Goal: Task Accomplishment & Management: Use online tool/utility

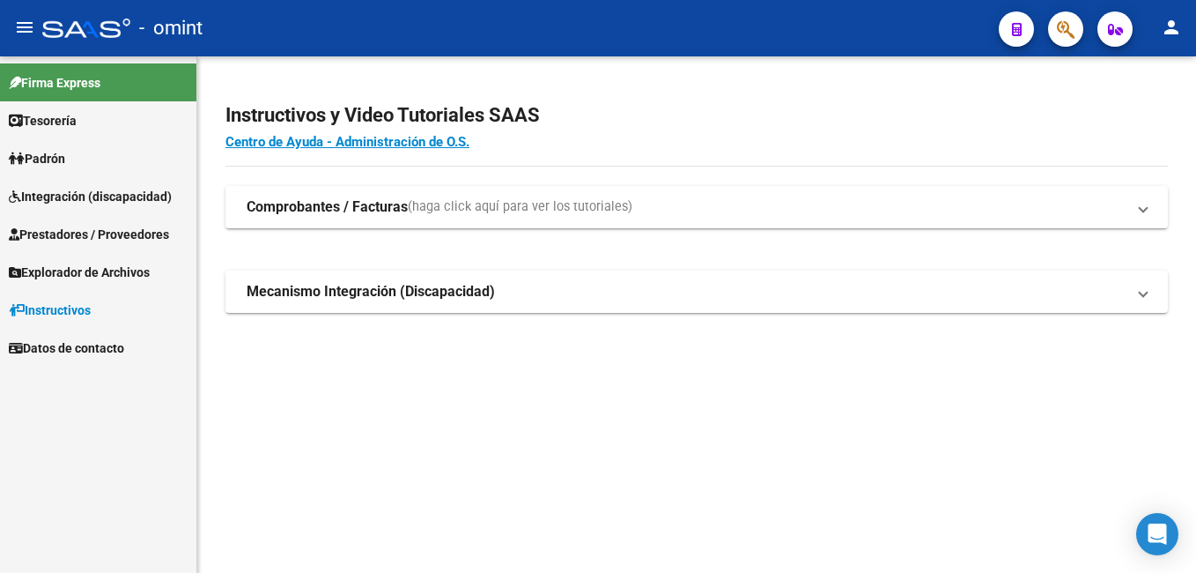
click at [97, 233] on span "Prestadores / Proveedores" at bounding box center [89, 234] width 160 height 19
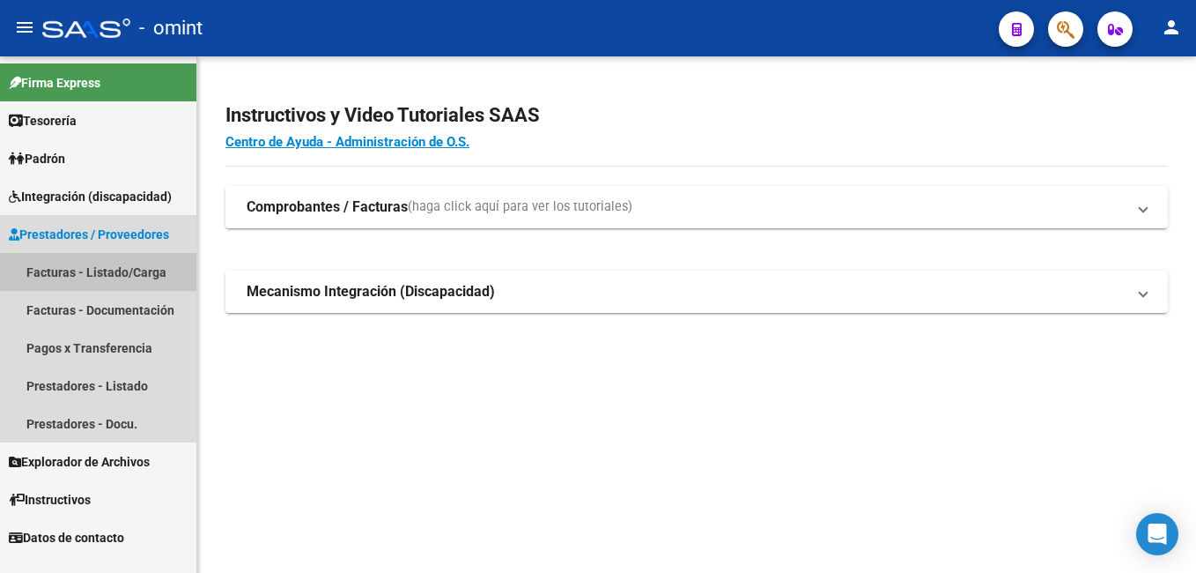
click at [102, 276] on link "Facturas - Listado/Carga" at bounding box center [98, 272] width 196 height 38
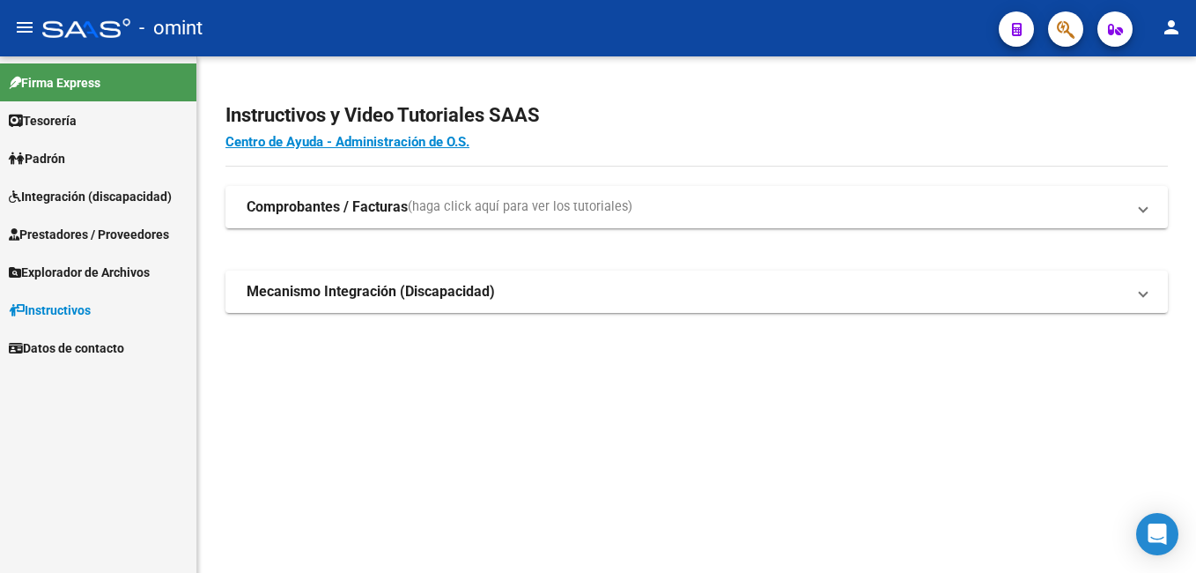
click at [91, 233] on span "Prestadores / Proveedores" at bounding box center [89, 234] width 160 height 19
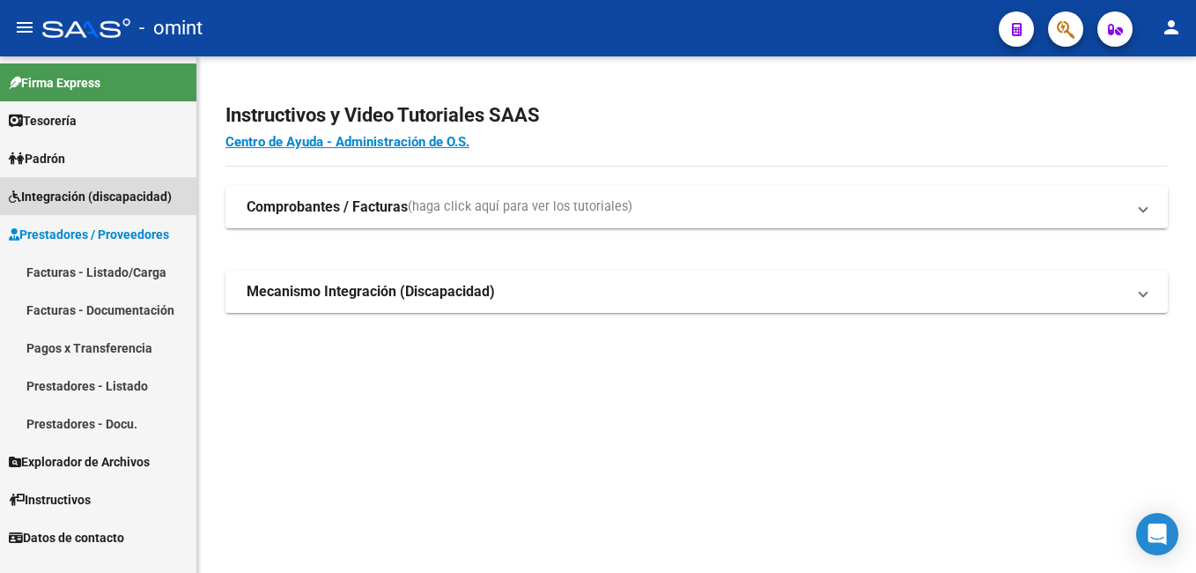
click at [88, 191] on span "Integración (discapacidad)" at bounding box center [90, 196] width 163 height 19
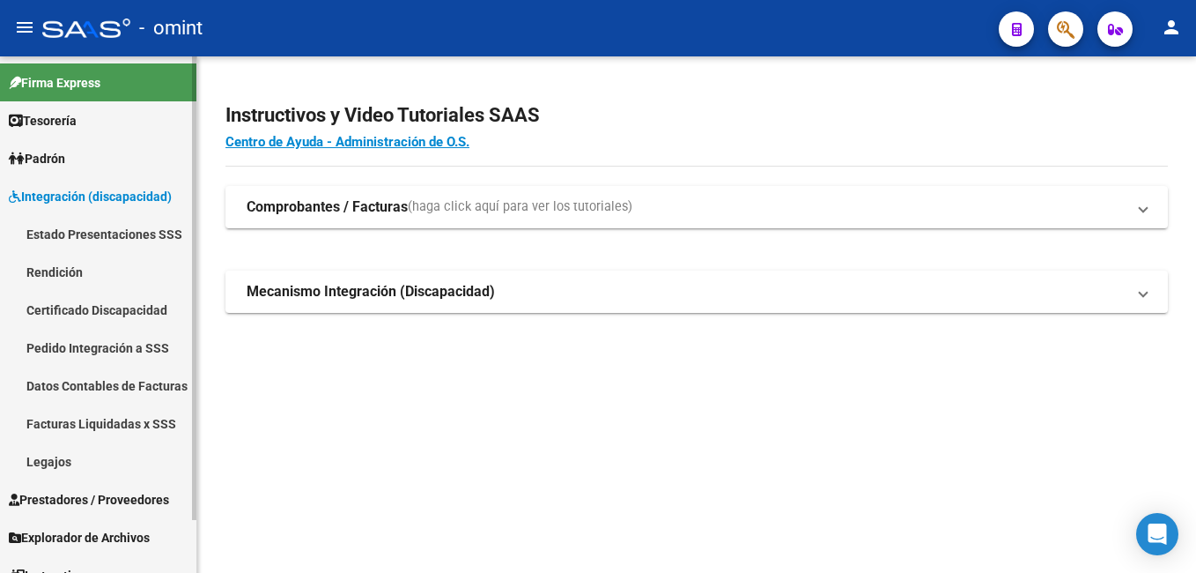
click at [73, 454] on link "Legajos" at bounding box center [98, 461] width 196 height 38
